Goal: Navigation & Orientation: Understand site structure

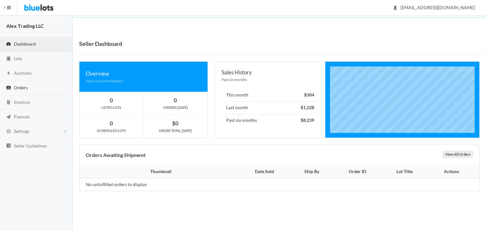
click at [38, 88] on link "Orders" at bounding box center [36, 88] width 73 height 15
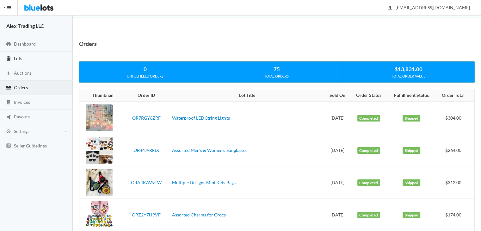
click at [37, 59] on link "Lots" at bounding box center [36, 59] width 73 height 15
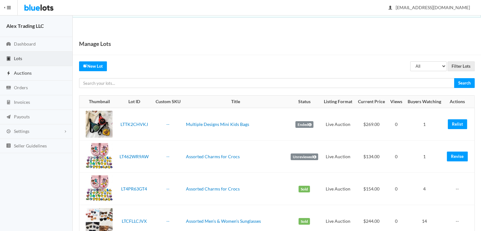
drag, startPoint x: 0, startPoint y: 0, endPoint x: 37, endPoint y: 72, distance: 80.6
click at [37, 72] on link "Auctions" at bounding box center [36, 73] width 73 height 15
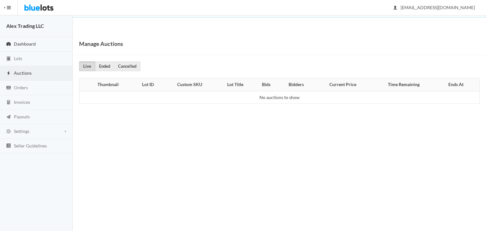
click at [47, 41] on link "Dashboard" at bounding box center [36, 44] width 73 height 15
